Goal: Information Seeking & Learning: Understand process/instructions

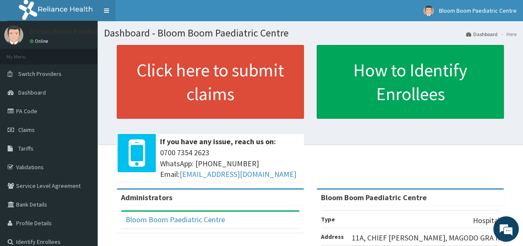
click at [103, 7] on link "Toggle navigation" at bounding box center [107, 10] width 18 height 21
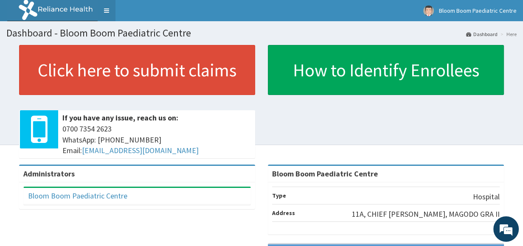
click at [103, 7] on link "Toggle navigation" at bounding box center [107, 10] width 18 height 21
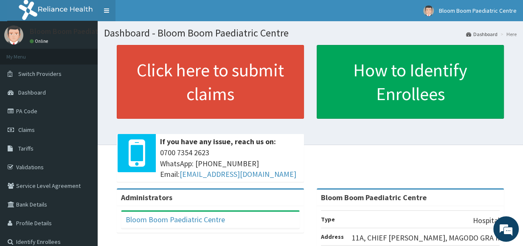
click at [111, 9] on link "Toggle navigation" at bounding box center [107, 10] width 18 height 21
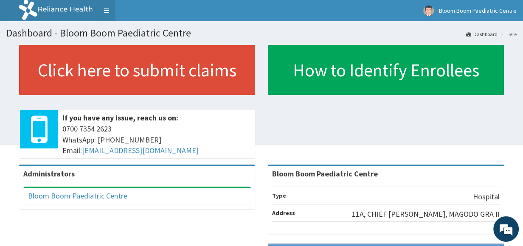
click at [111, 9] on link "Toggle navigation" at bounding box center [107, 10] width 18 height 21
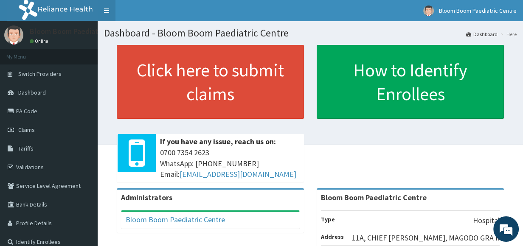
click at [111, 9] on link "Toggle navigation" at bounding box center [107, 10] width 18 height 21
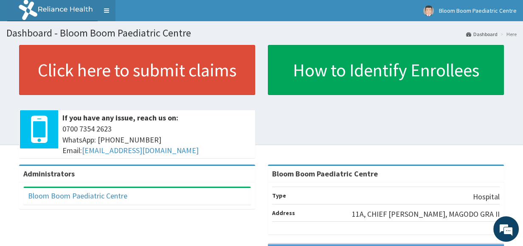
click at [111, 9] on link "Toggle navigation" at bounding box center [107, 10] width 18 height 21
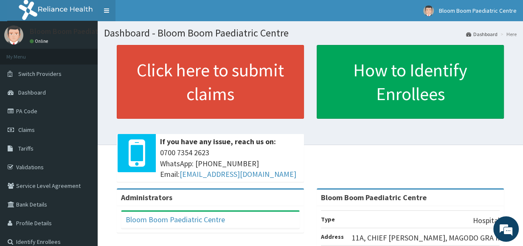
click at [101, 8] on link "Toggle navigation" at bounding box center [107, 10] width 18 height 21
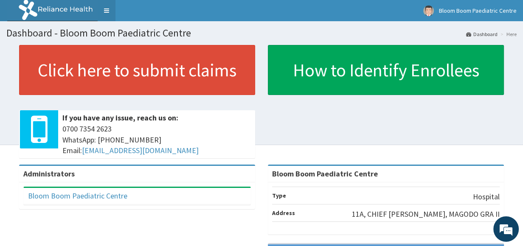
click at [102, 8] on link "Toggle navigation" at bounding box center [107, 10] width 18 height 21
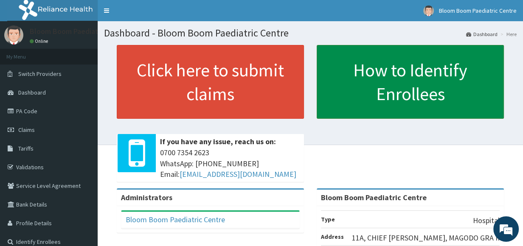
click at [433, 65] on link "How to Identify Enrollees" at bounding box center [410, 82] width 187 height 74
